Goal: Task Accomplishment & Management: Complete application form

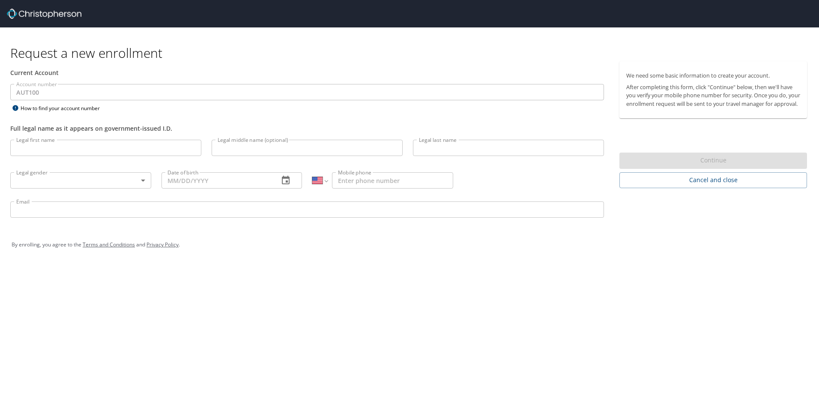
select select "US"
click at [130, 153] on input "Legal first name" at bounding box center [105, 148] width 191 height 16
click at [130, 151] on input "Legal first name" at bounding box center [105, 148] width 191 height 16
type input "[PERSON_NAME]"
click at [231, 147] on input "Legal middle name (optional)" at bounding box center [307, 148] width 191 height 16
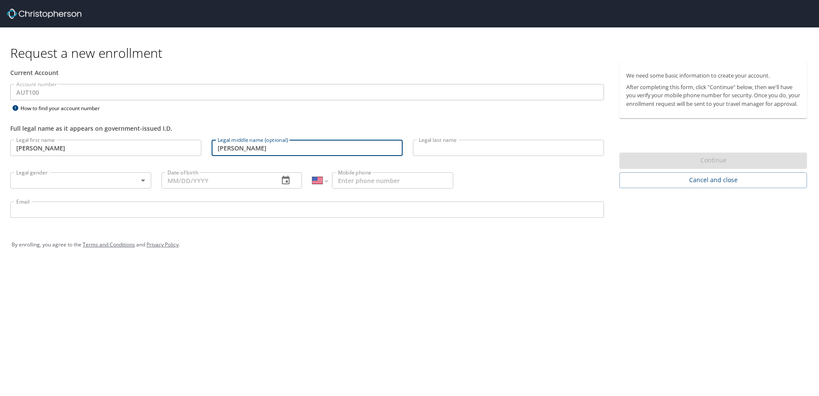
click at [438, 149] on input "Legal last name" at bounding box center [508, 148] width 191 height 16
click at [225, 148] on input "[PERSON_NAME]" at bounding box center [307, 148] width 191 height 16
type input "[PERSON_NAME]"
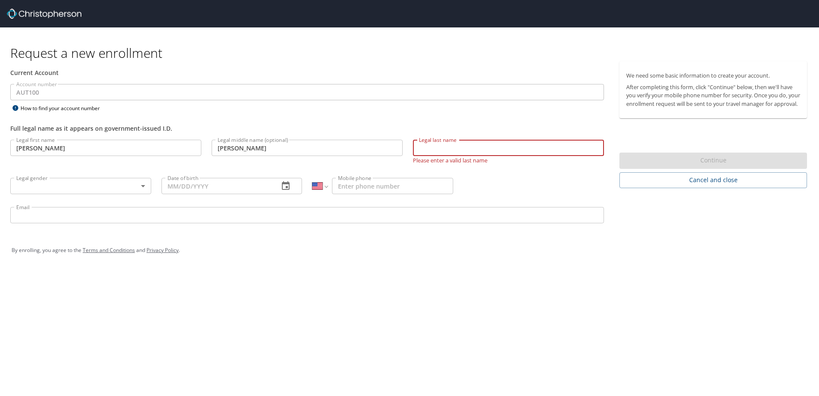
click at [436, 148] on input "Legal last name" at bounding box center [508, 148] width 191 height 16
type input "de la [PERSON_NAME]"
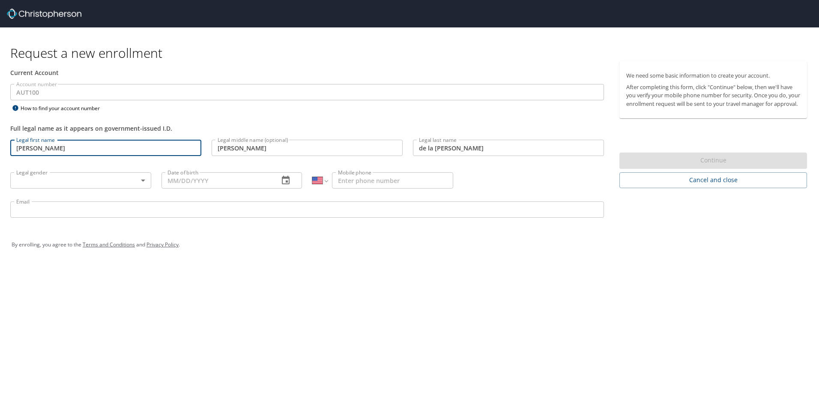
drag, startPoint x: 63, startPoint y: 147, endPoint x: -12, endPoint y: 145, distance: 74.6
click at [0, 145] on html "Request a new enrollment Current Account Account number AUT100 Account number H…" at bounding box center [409, 198] width 819 height 396
type input "[PERSON_NAME]"
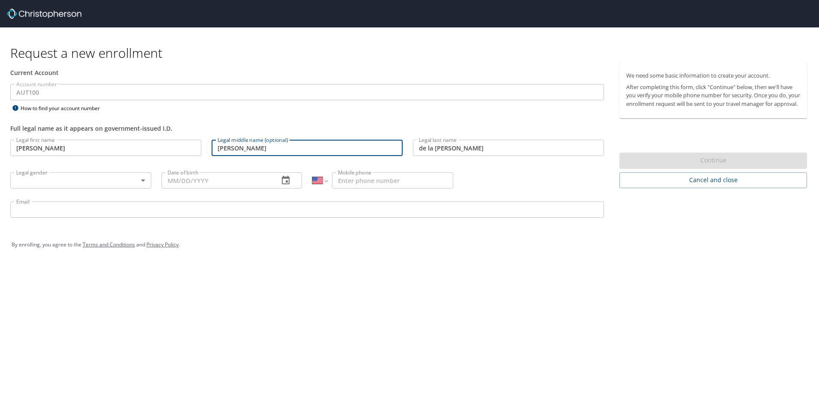
type input "[PERSON_NAME]"
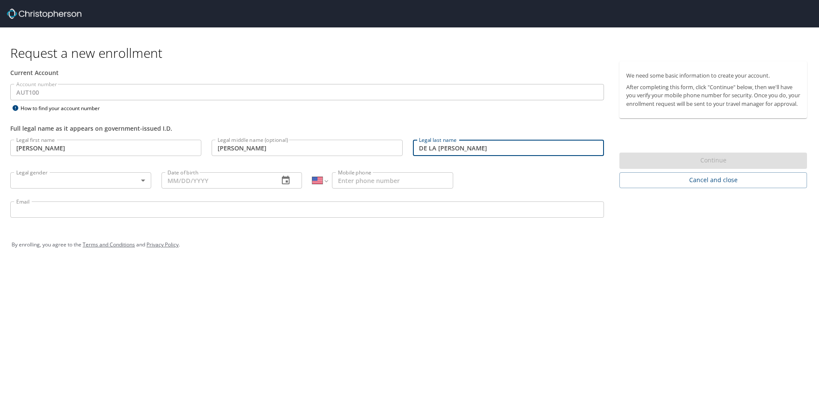
type input "DE LA [PERSON_NAME]"
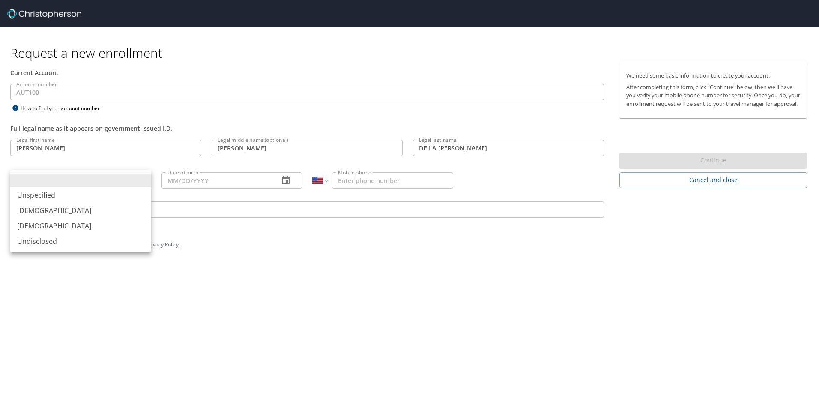
click at [144, 182] on body "Request a new enrollment Current Account Account number AUT100 Account number H…" at bounding box center [409, 198] width 819 height 396
click at [90, 205] on li "[DEMOGRAPHIC_DATA]" at bounding box center [80, 210] width 141 height 15
type input "[DEMOGRAPHIC_DATA]"
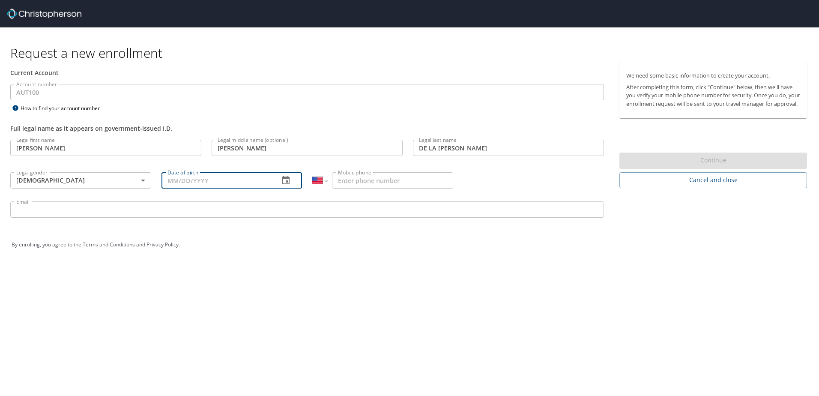
click at [264, 180] on input "Date of birth" at bounding box center [217, 180] width 111 height 16
type input "[DATE]"
click at [372, 184] on input "Mobile phone" at bounding box center [392, 180] width 121 height 16
type input "524423380055"
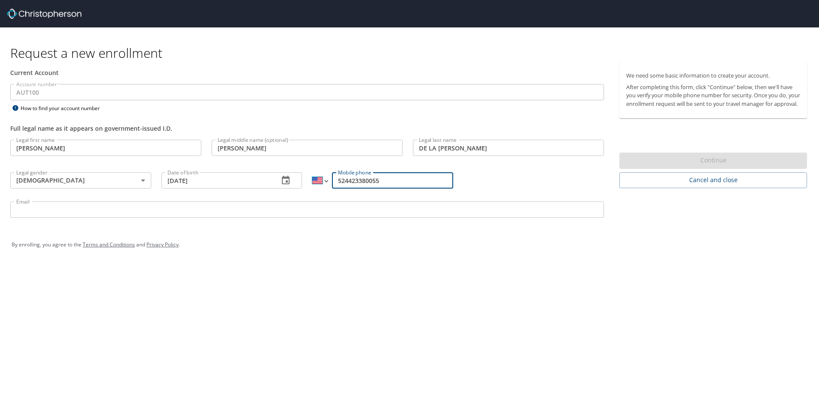
select select "MX"
type input "52 442 338 0055"
type input "[PERSON_NAME][EMAIL_ADDRESS][PERSON_NAME][DOMAIN_NAME]"
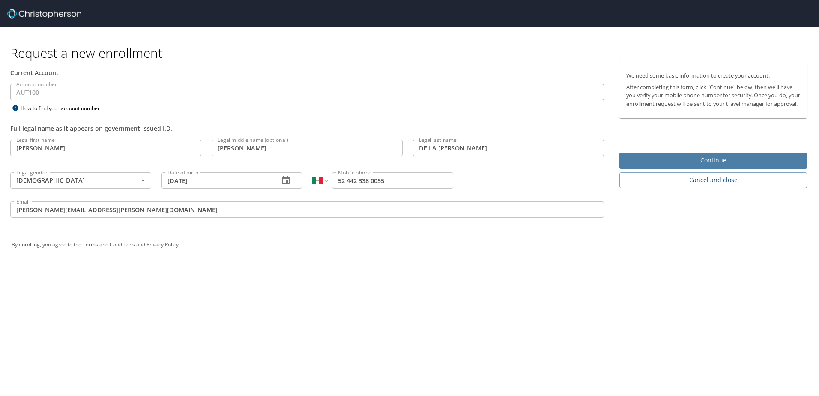
click at [723, 166] on span "Continue" at bounding box center [714, 160] width 174 height 11
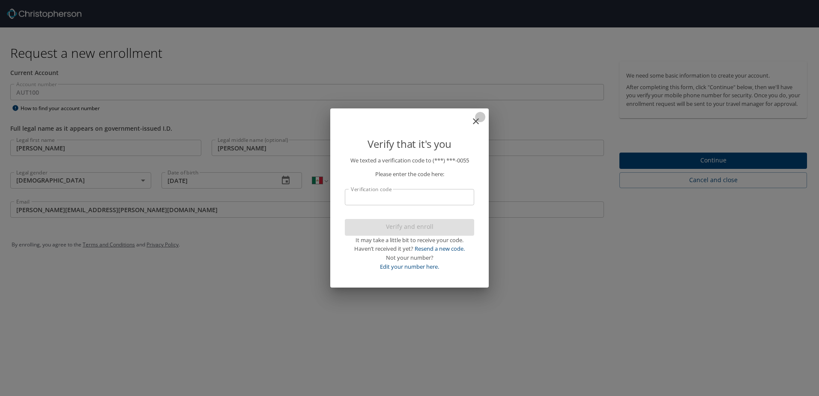
click at [479, 123] on icon "close" at bounding box center [476, 121] width 10 height 10
